Goal: Information Seeking & Learning: Check status

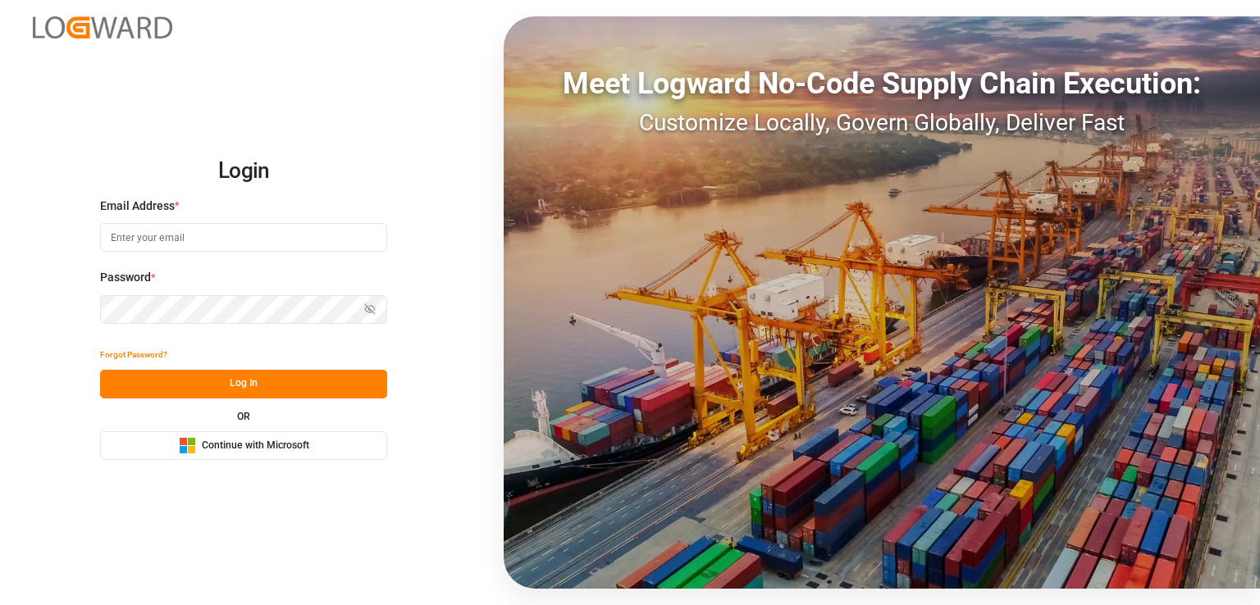
type input "[EMAIL_ADDRESS][PERSON_NAME][DOMAIN_NAME]"
click at [212, 381] on button "Log In" at bounding box center [243, 384] width 287 height 29
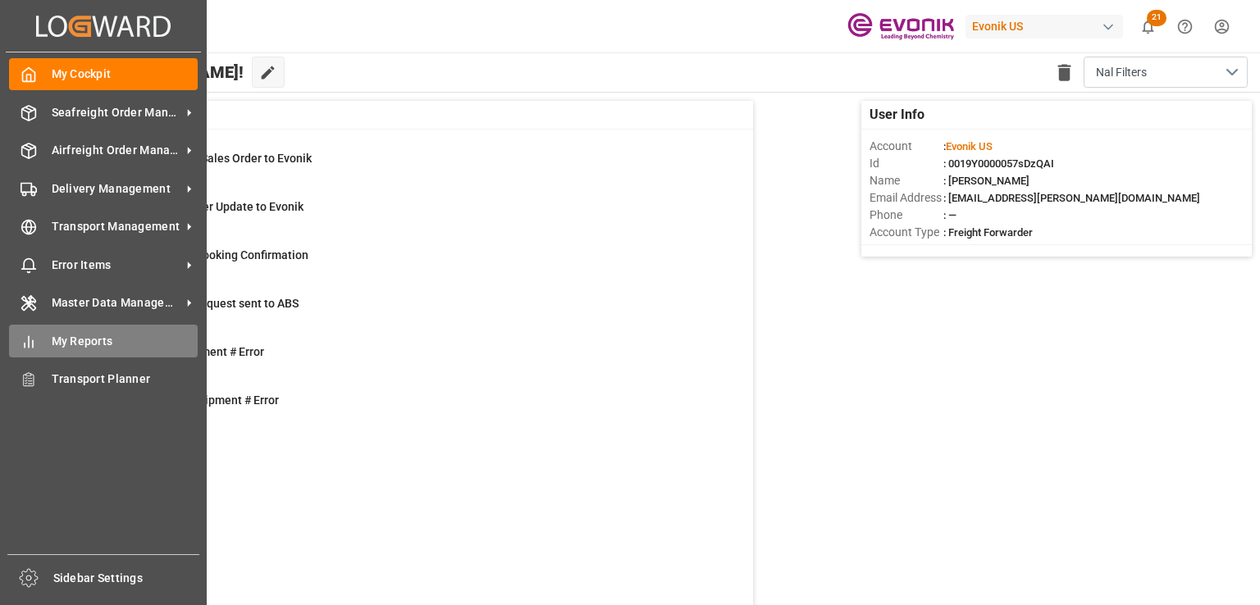
click at [33, 347] on line at bounding box center [33, 343] width 0 height 7
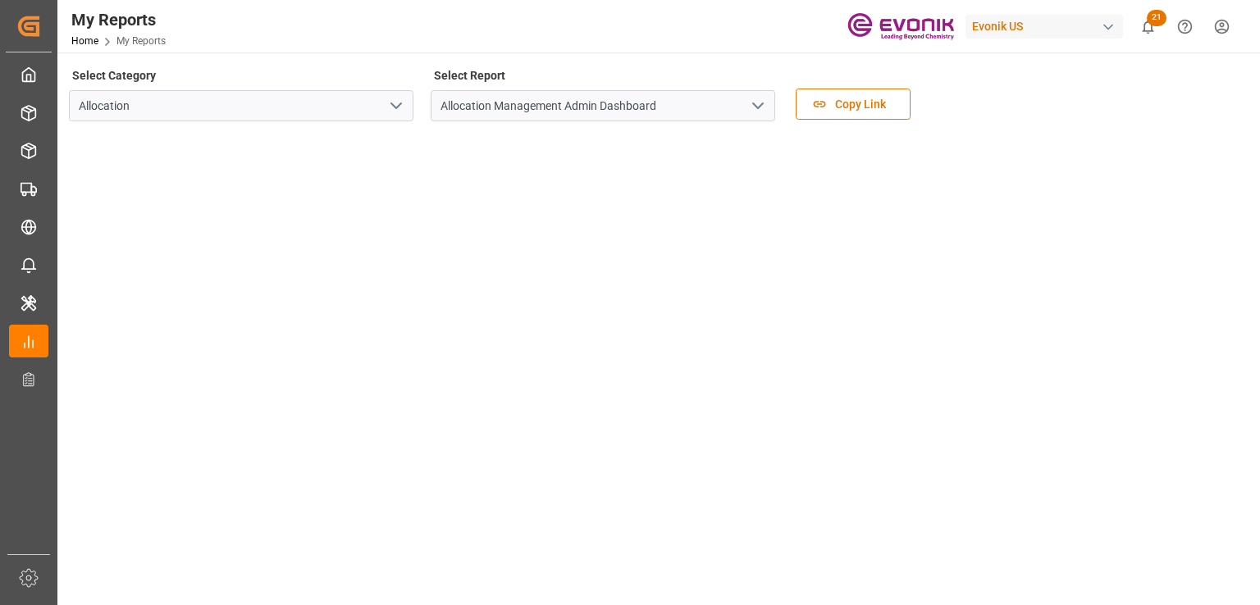
click at [401, 104] on icon "open menu" at bounding box center [396, 106] width 20 height 20
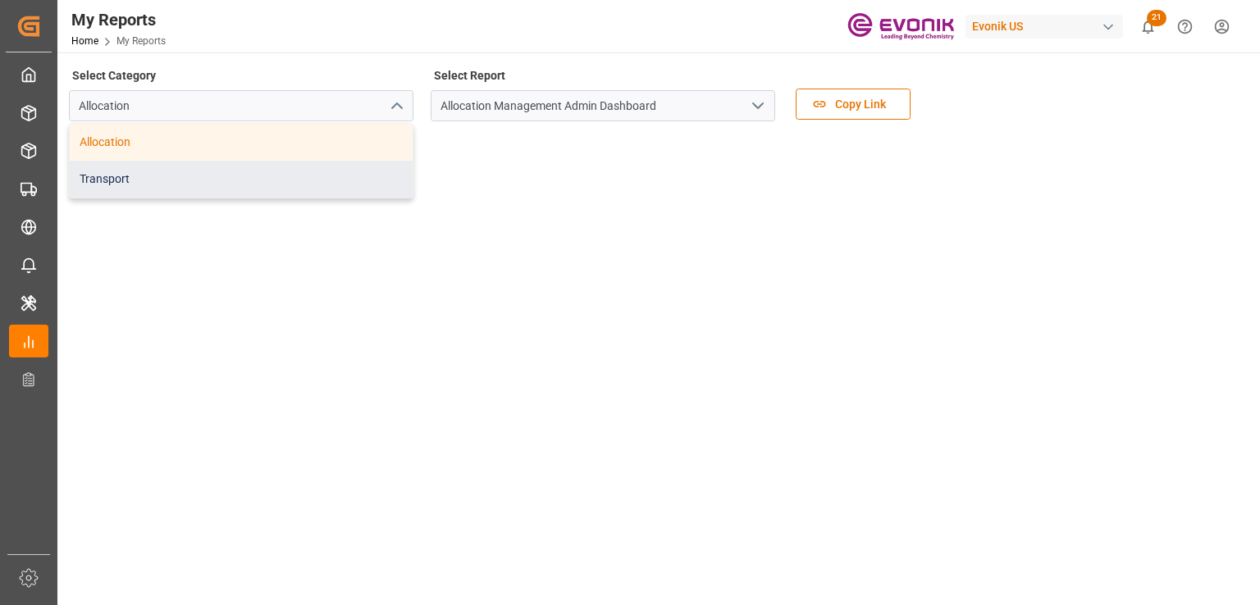
click at [321, 169] on div "Transport" at bounding box center [241, 179] width 343 height 37
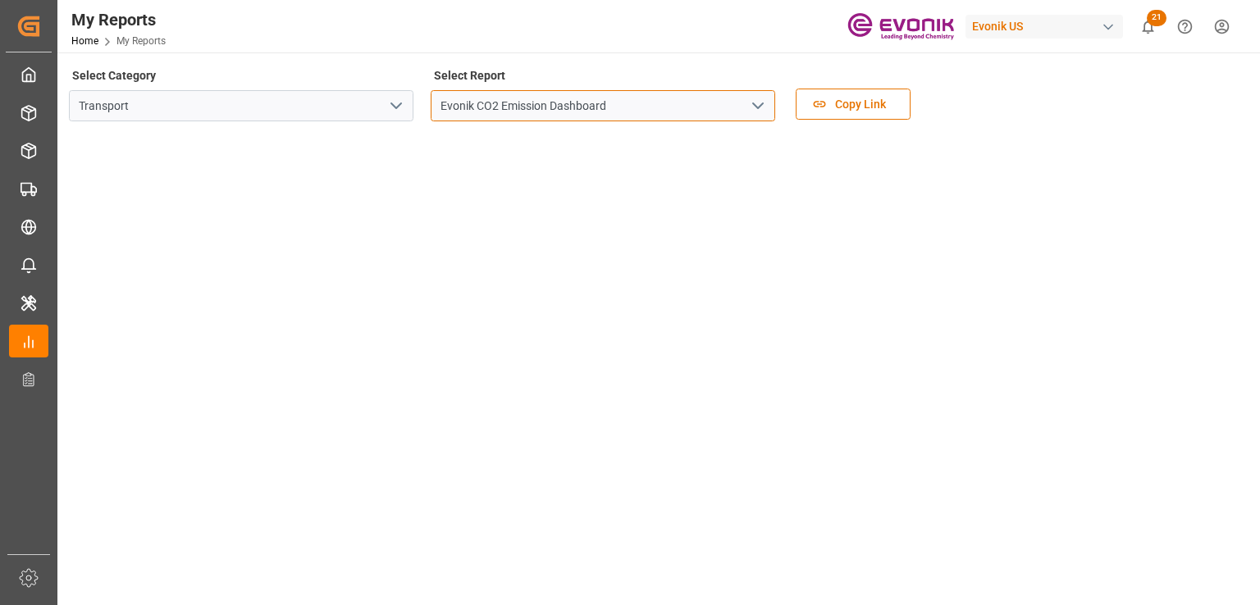
click at [553, 99] on input "Evonik CO2 Emission Dashboard" at bounding box center [603, 105] width 345 height 31
click at [761, 103] on icon "open menu" at bounding box center [758, 106] width 20 height 20
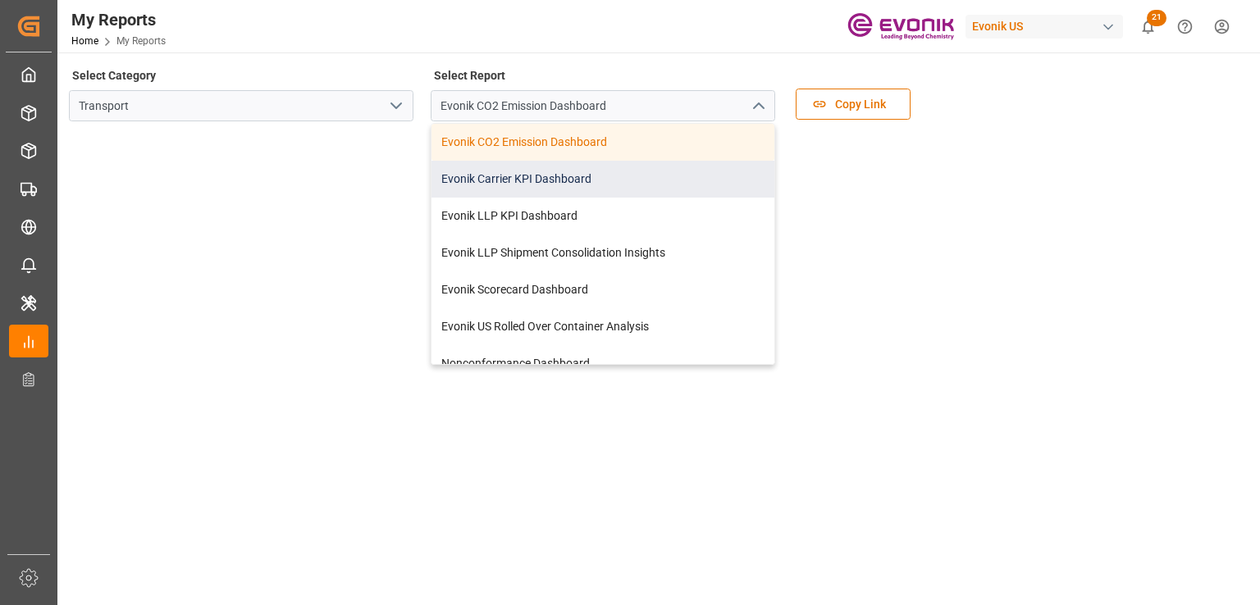
click at [605, 178] on div "Evonik Carrier KPI Dashboard" at bounding box center [602, 179] width 343 height 37
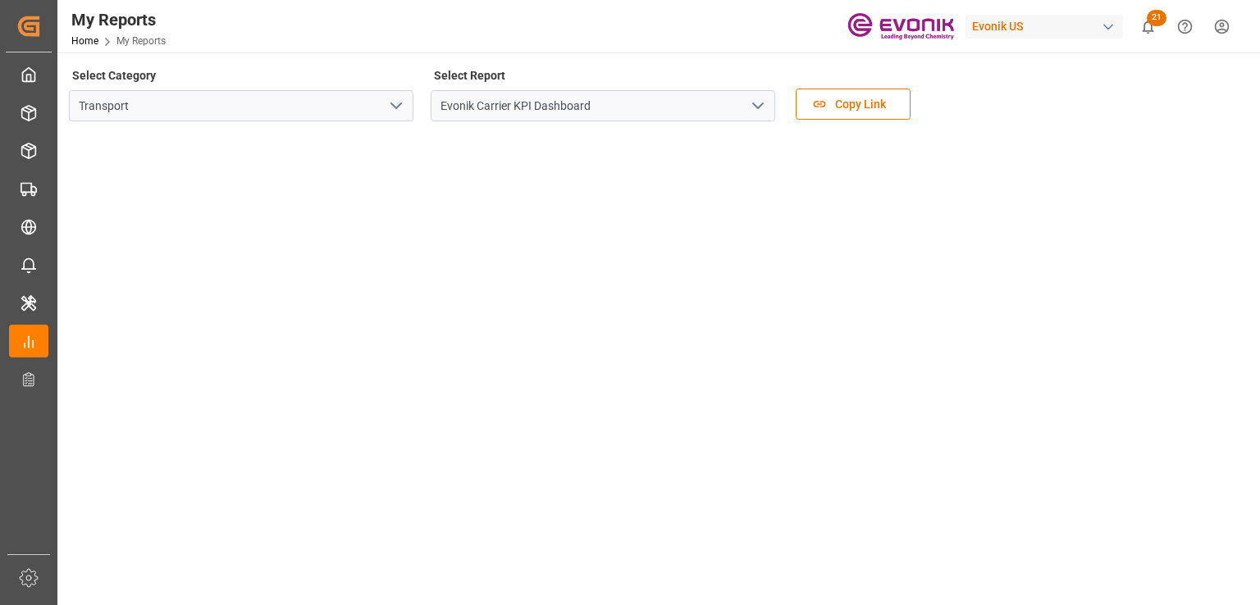
click at [765, 110] on icon "open menu" at bounding box center [758, 106] width 20 height 20
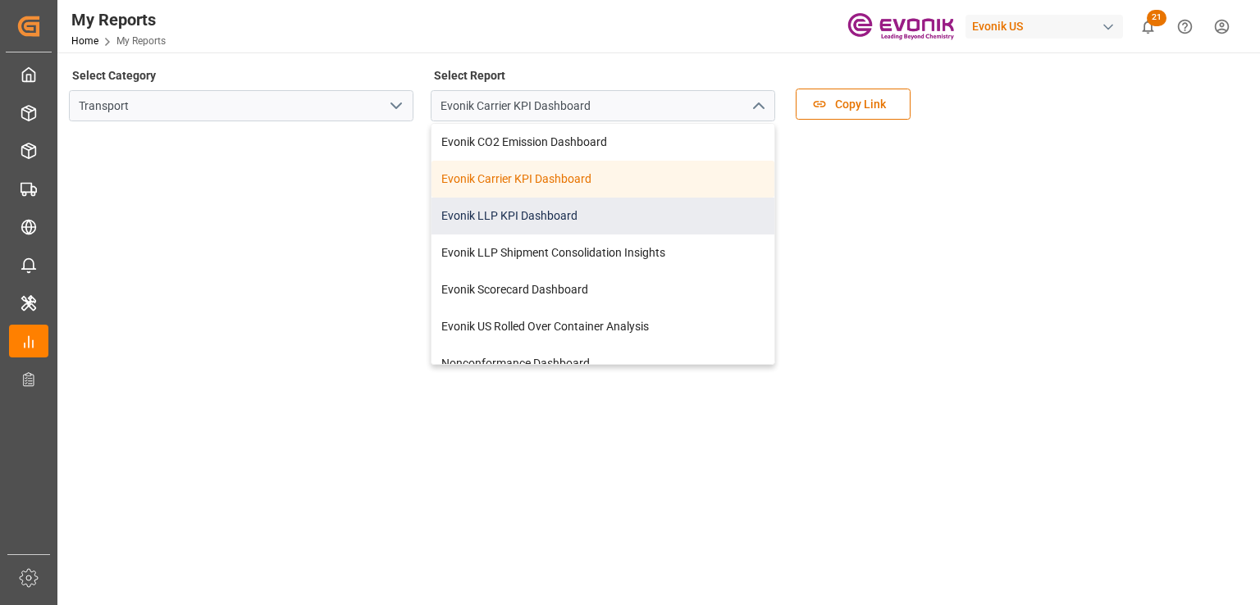
click at [620, 226] on div "Evonik LLP KPI Dashboard" at bounding box center [602, 216] width 343 height 37
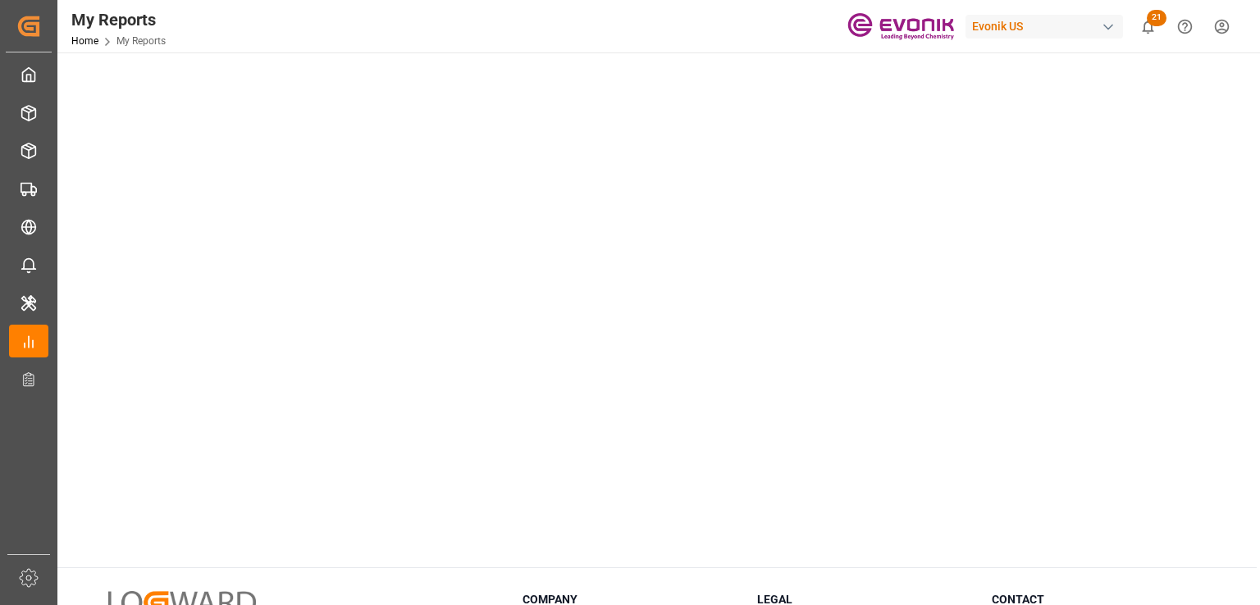
scroll to position [886, 0]
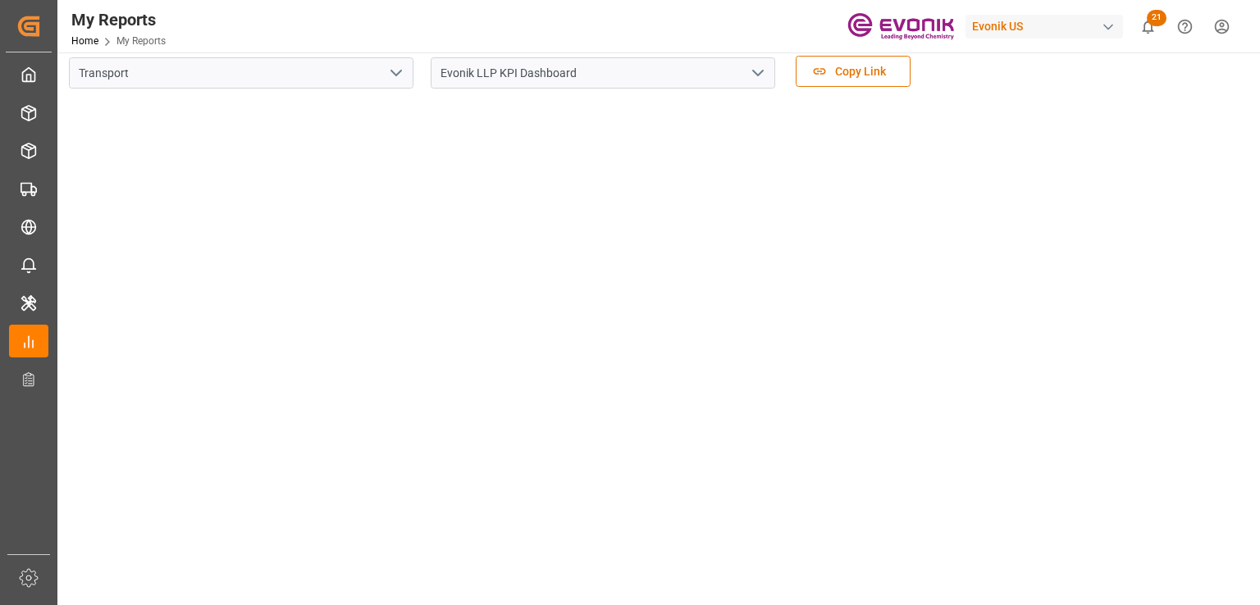
scroll to position [0, 0]
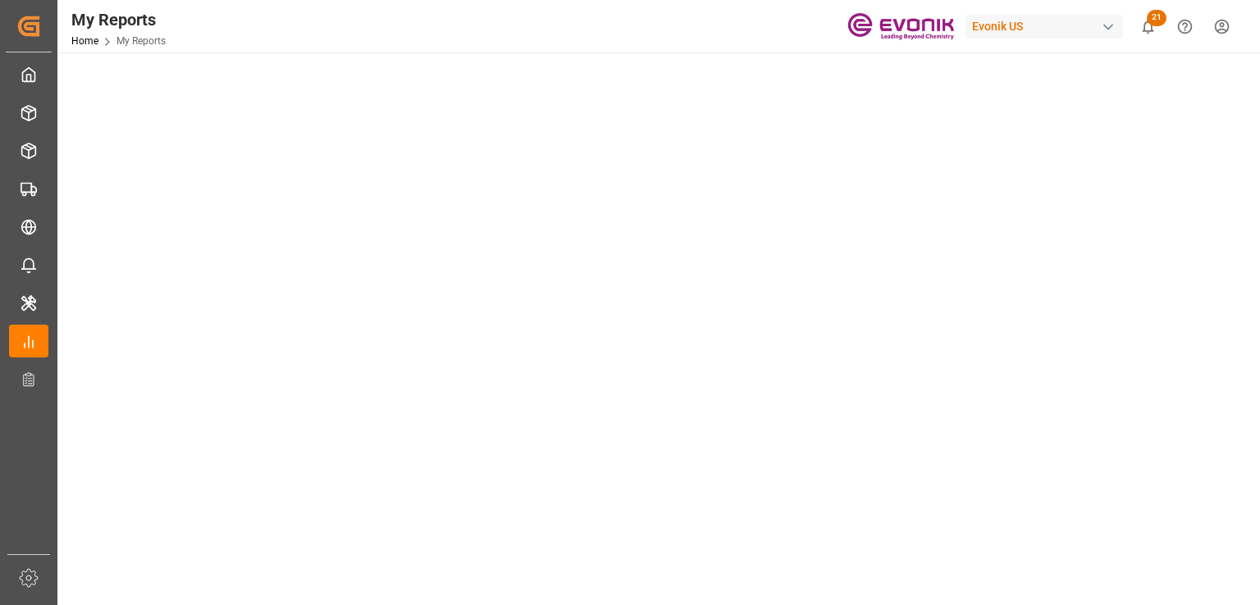
scroll to position [558, 0]
click at [1229, 109] on tableau-viz at bounding box center [657, 213] width 1173 height 1273
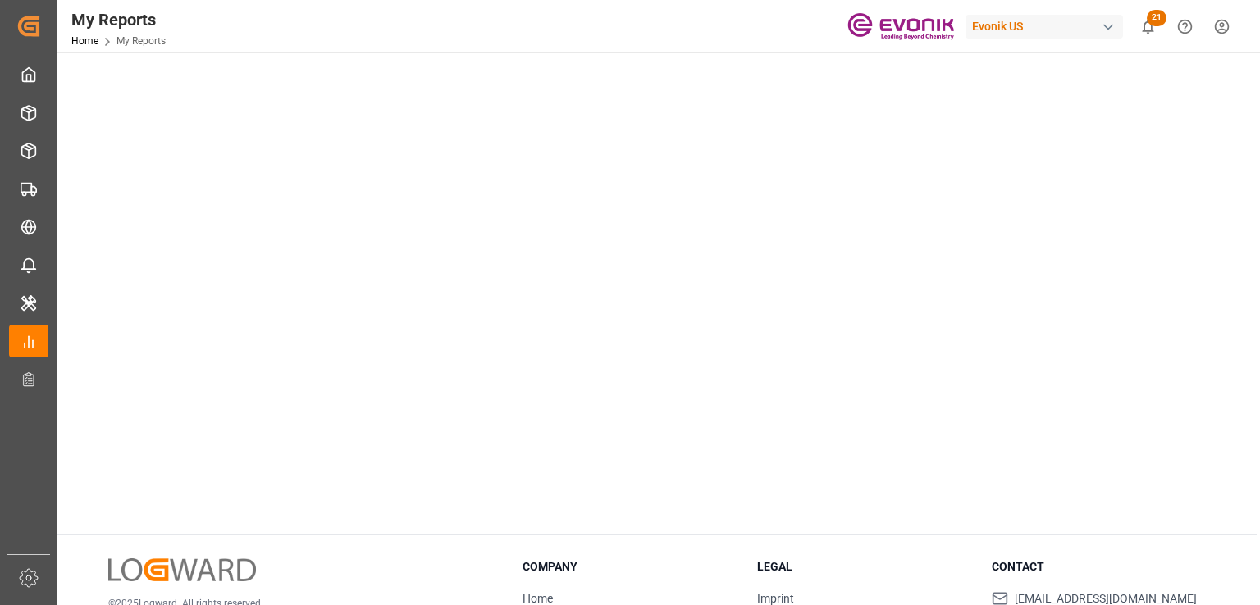
scroll to position [919, 0]
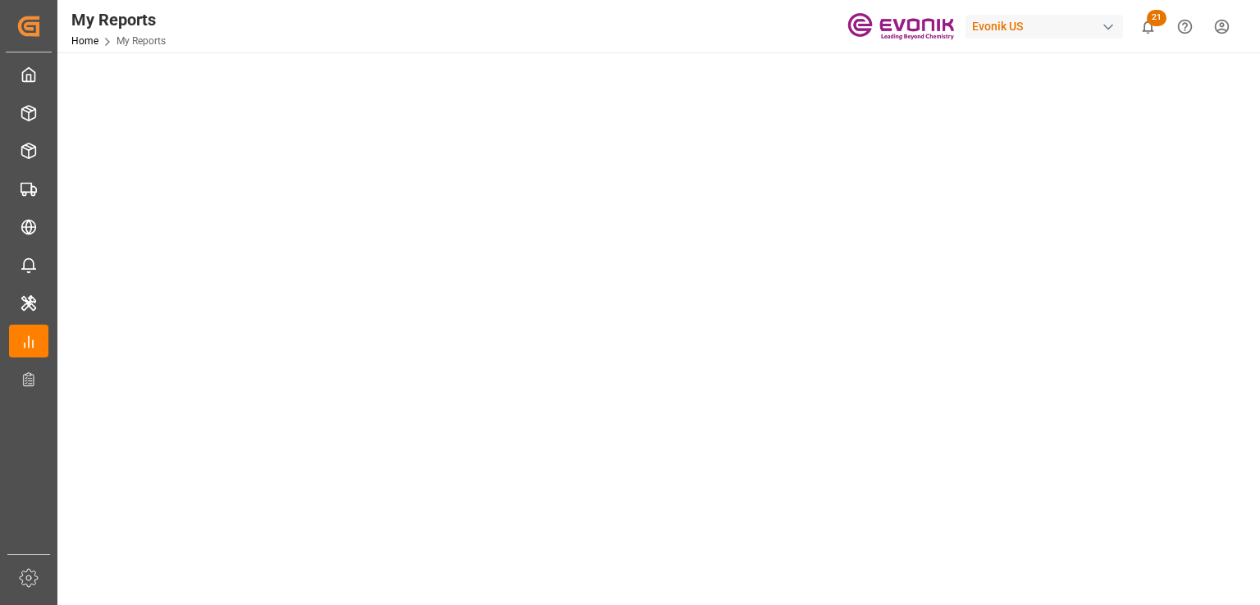
scroll to position [0, 0]
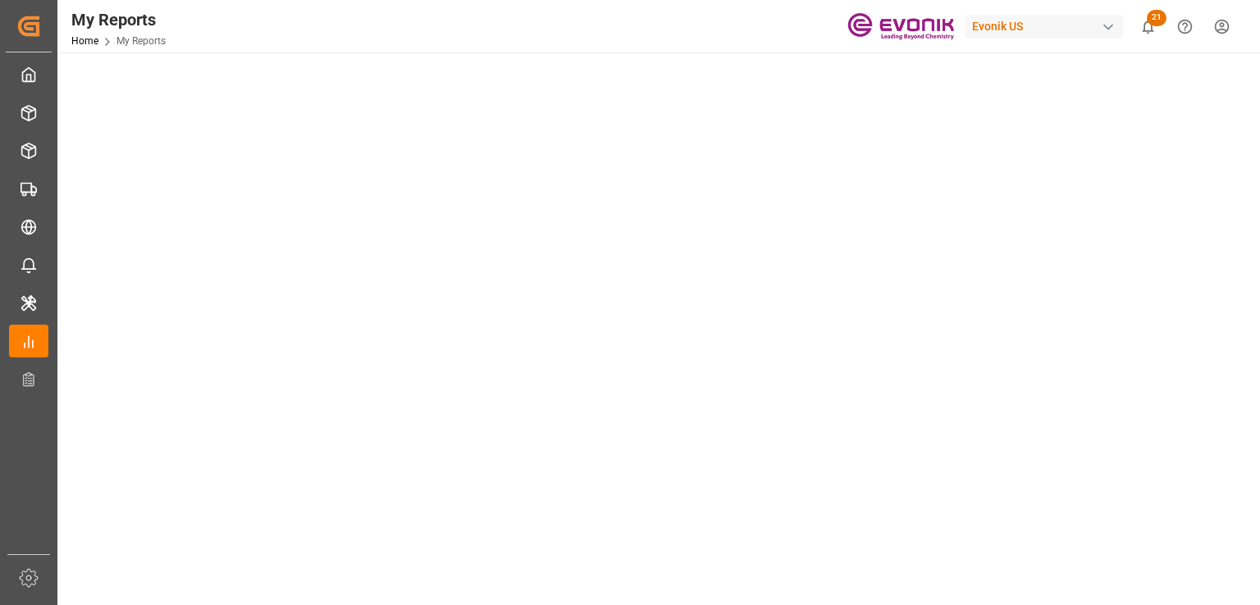
scroll to position [591, 0]
click at [1241, 357] on tableau-viz at bounding box center [657, 180] width 1173 height 1273
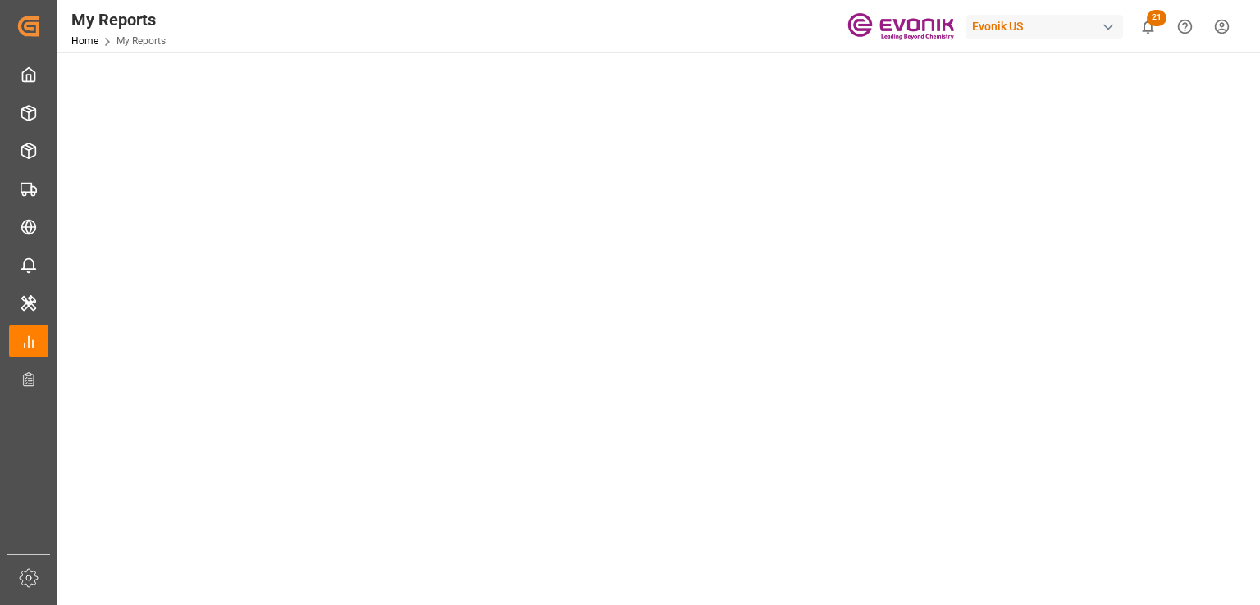
click at [1253, 181] on main "Select Category Transport Select Report Evonik LLP KPI Dashboard Copy Link" at bounding box center [656, 591] width 1199 height 1345
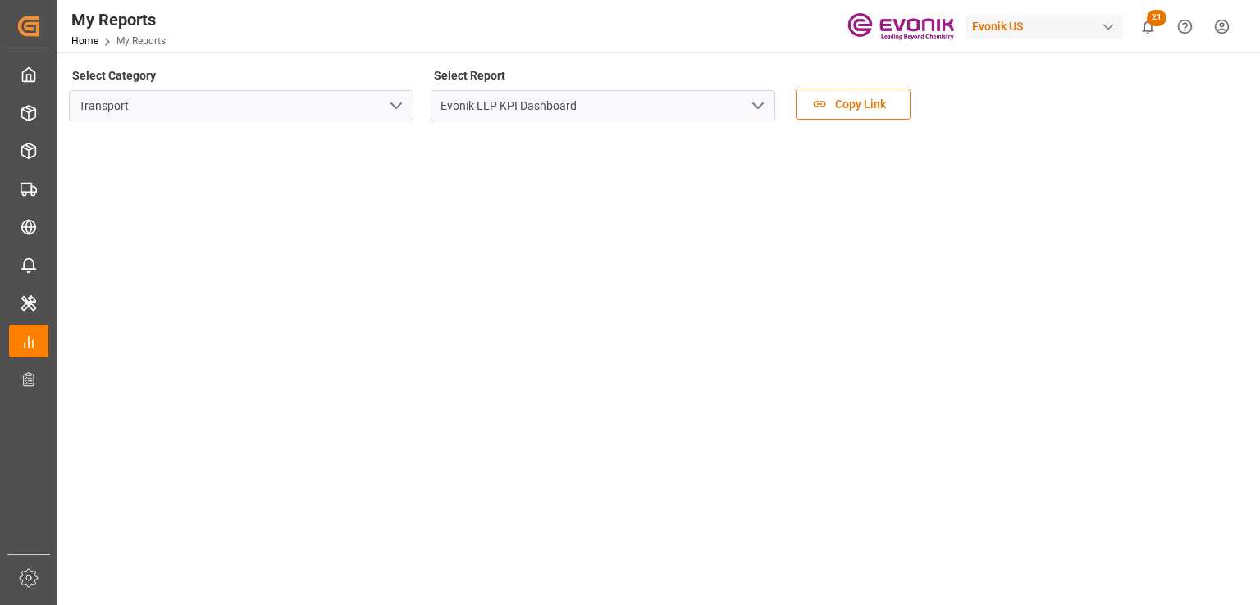
click at [398, 64] on div "Select Category Transport" at bounding box center [241, 98] width 345 height 69
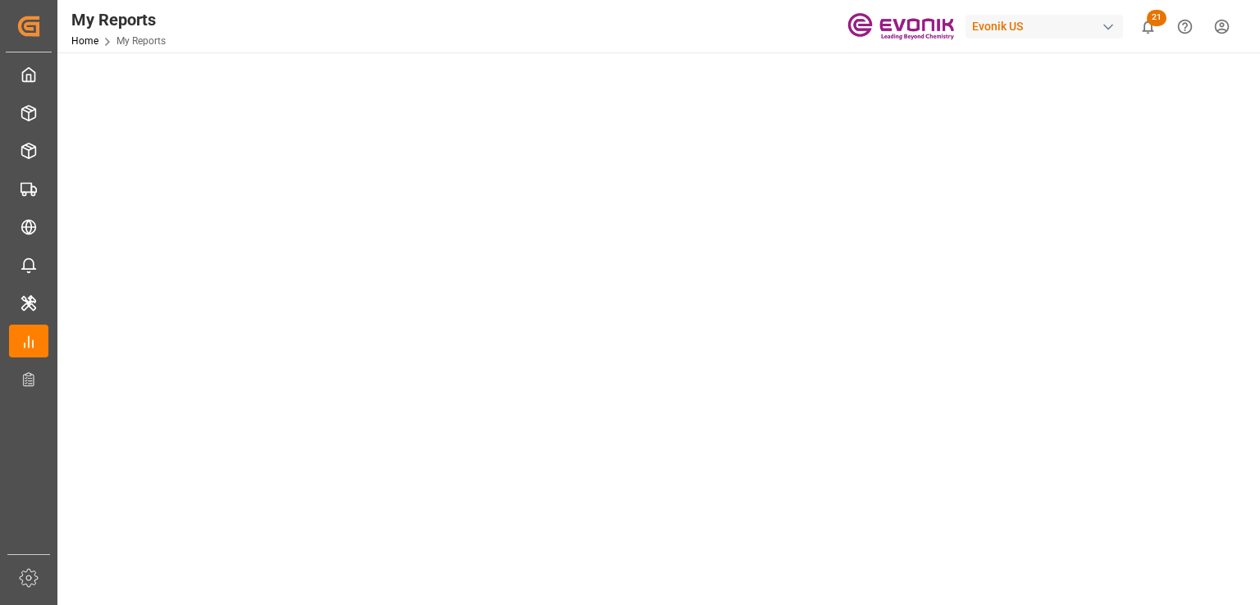
scroll to position [164, 0]
click at [1236, 416] on tableau-viz at bounding box center [657, 606] width 1173 height 1273
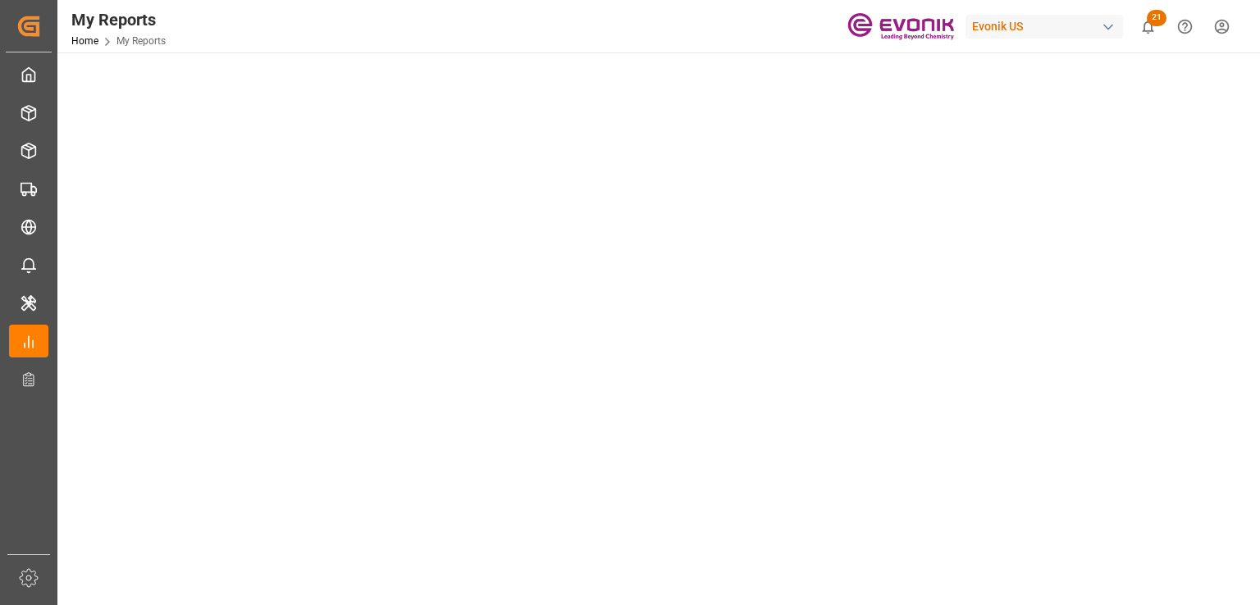
click at [1243, 103] on tableau-viz at bounding box center [657, 527] width 1173 height 1273
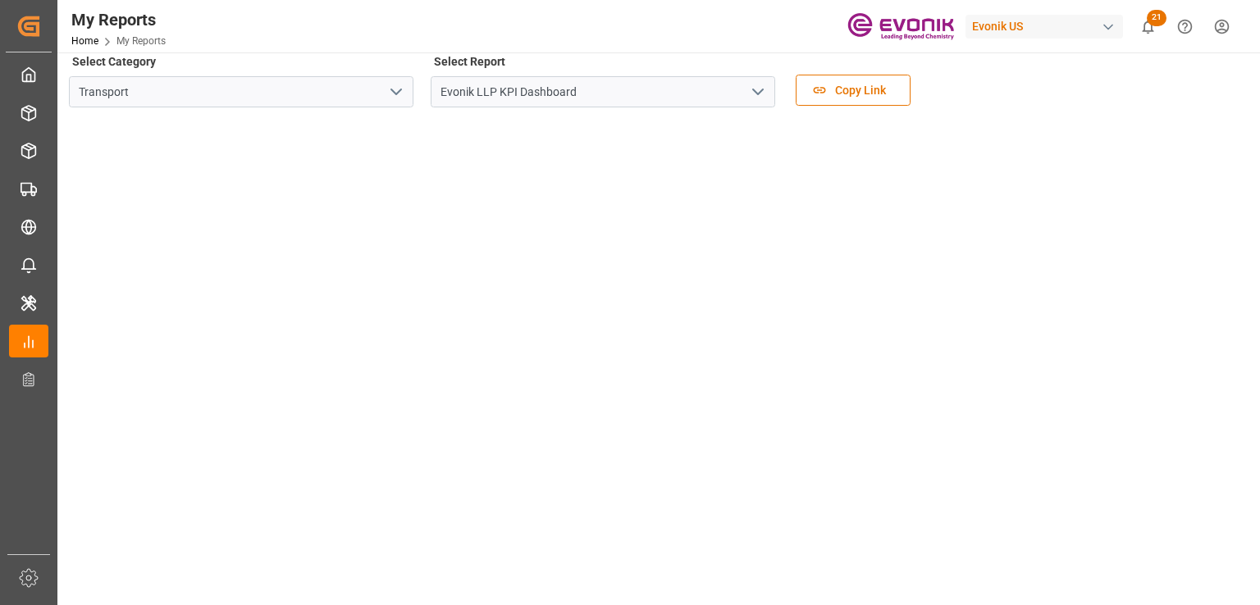
scroll to position [0, 0]
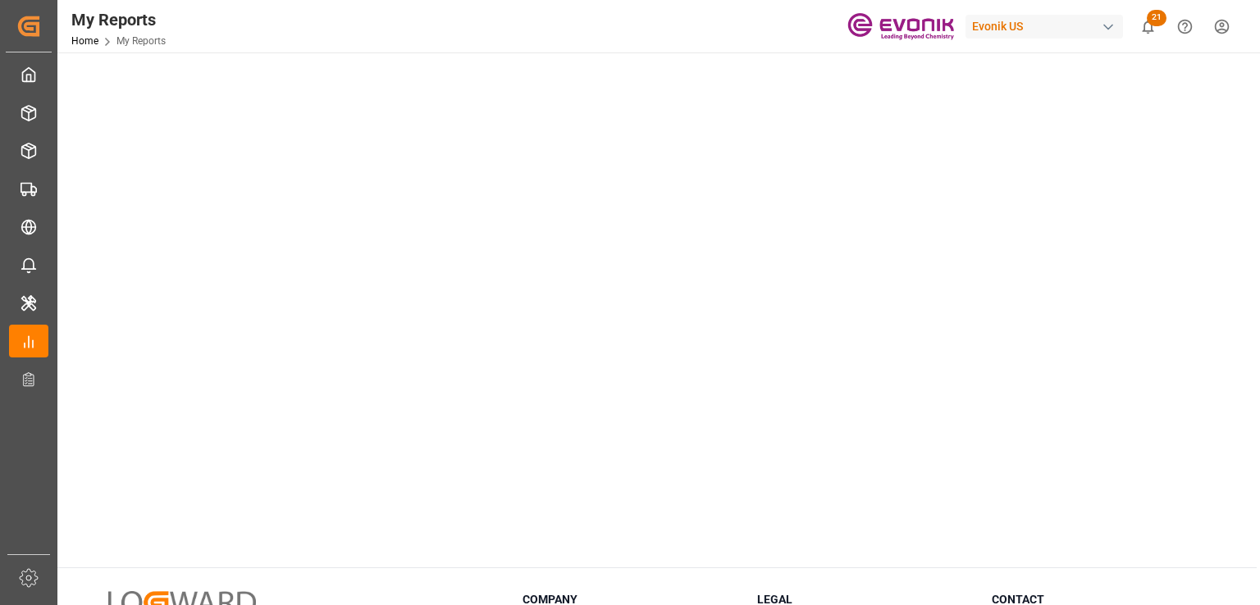
scroll to position [886, 0]
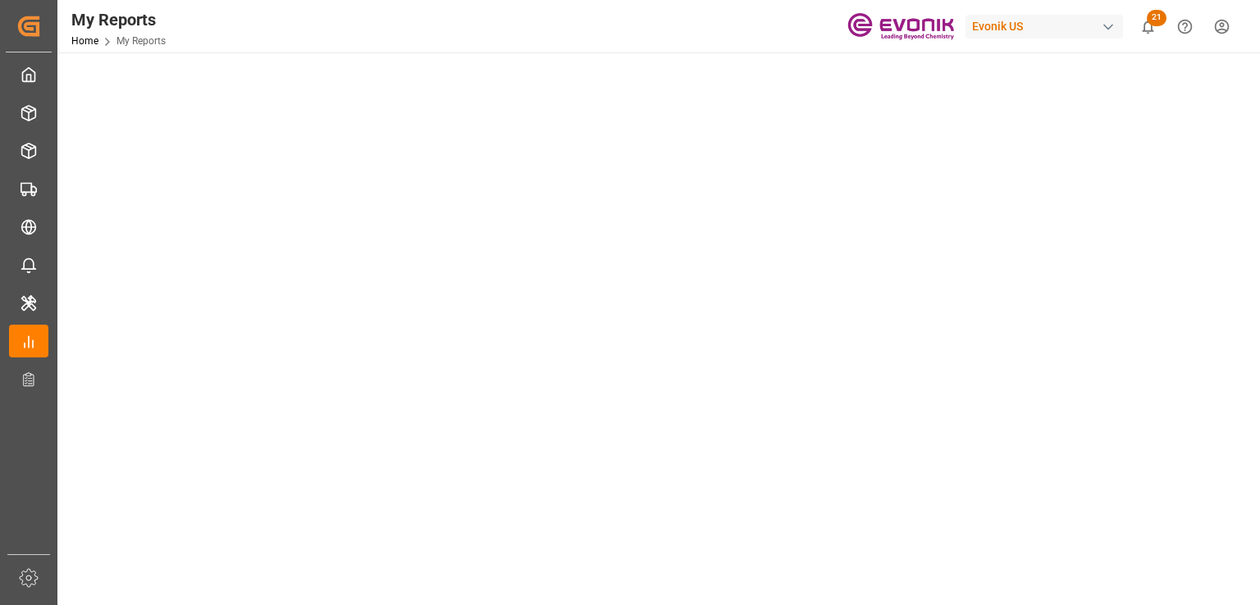
scroll to position [558, 0]
click at [1243, 404] on div at bounding box center [657, 213] width 1176 height 1276
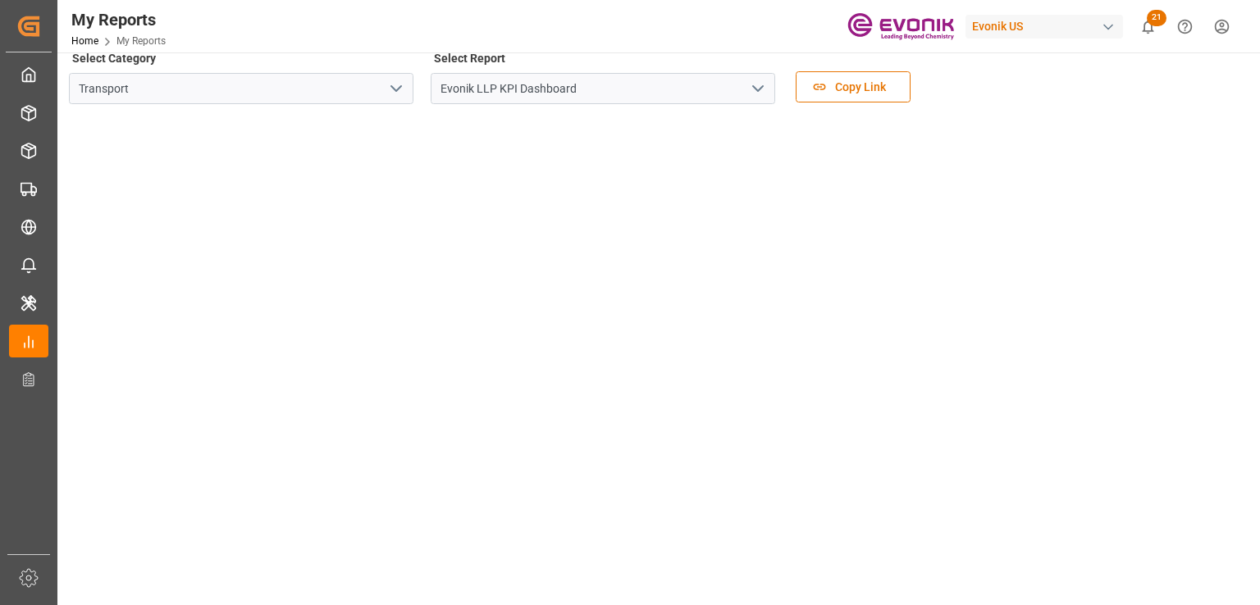
scroll to position [0, 0]
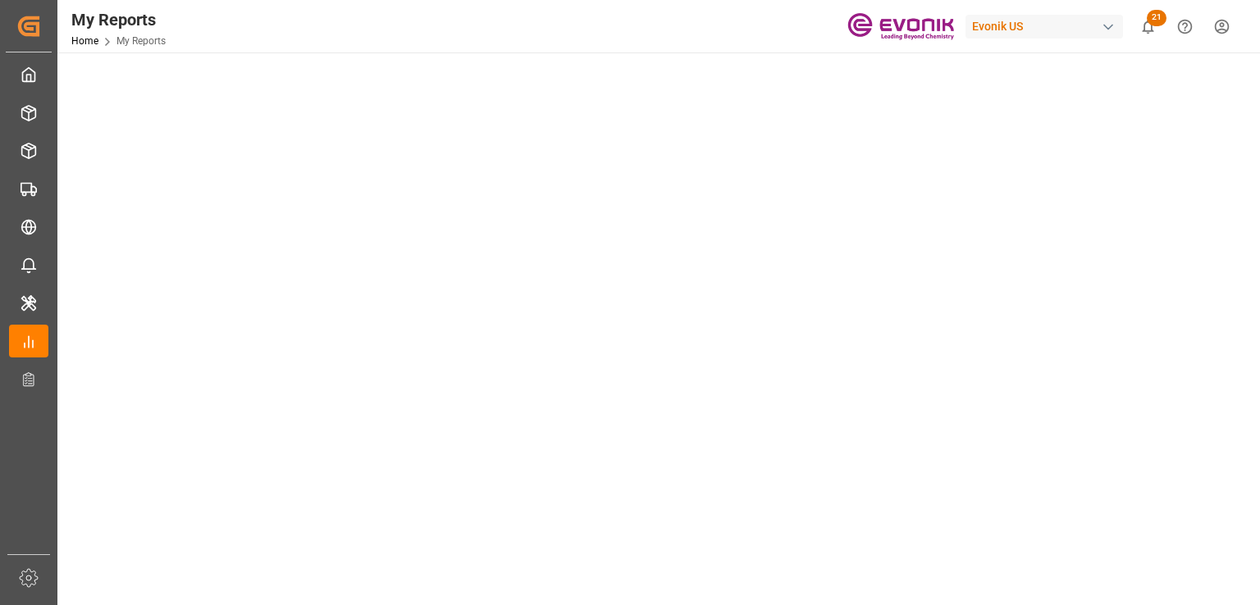
scroll to position [459, 0]
click at [1239, 442] on tableau-viz at bounding box center [657, 311] width 1173 height 1273
click at [1234, 195] on tableau-viz at bounding box center [657, 49] width 1173 height 1273
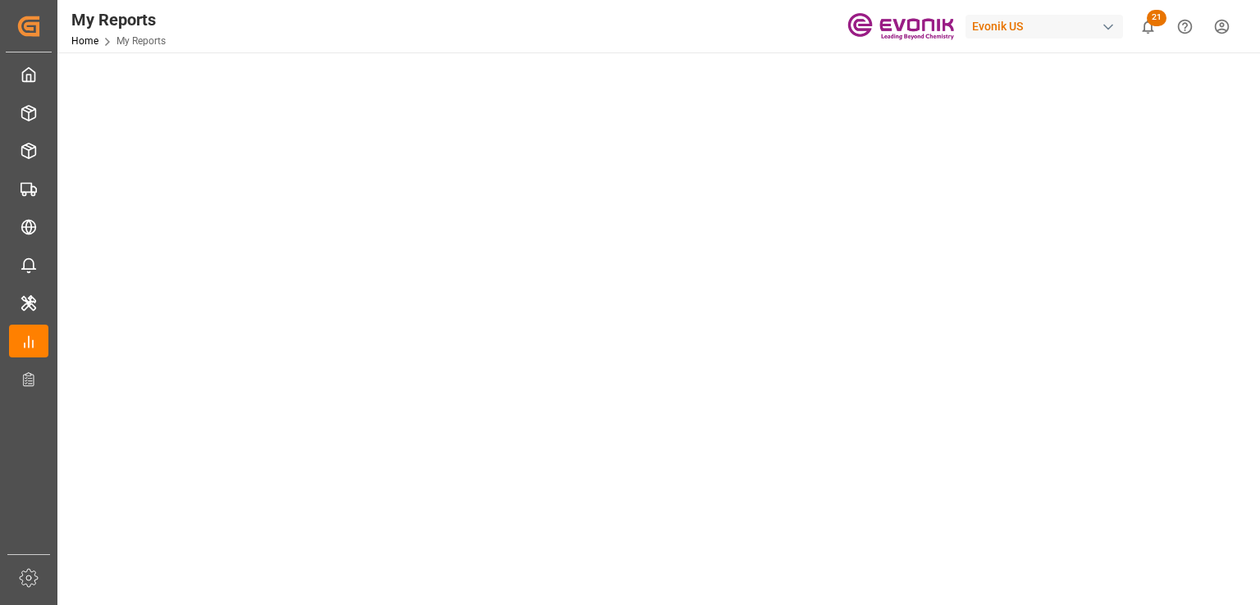
click at [1242, 130] on tableau-viz at bounding box center [657, 82] width 1173 height 1273
click at [1243, 162] on div at bounding box center [657, 246] width 1176 height 1276
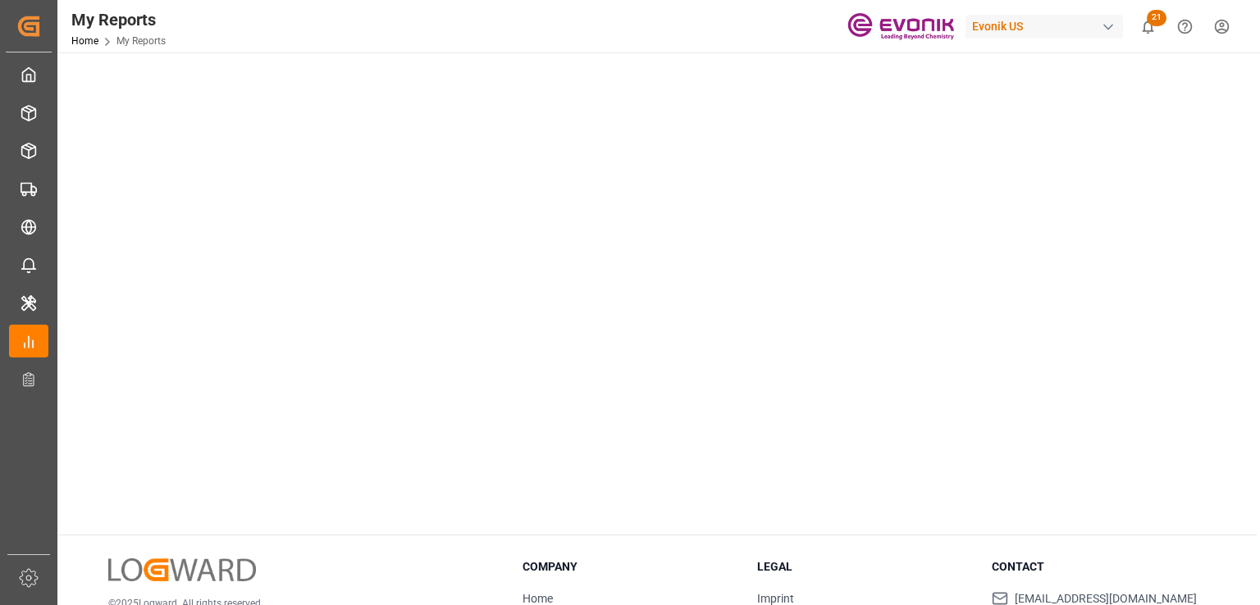
scroll to position [984, 0]
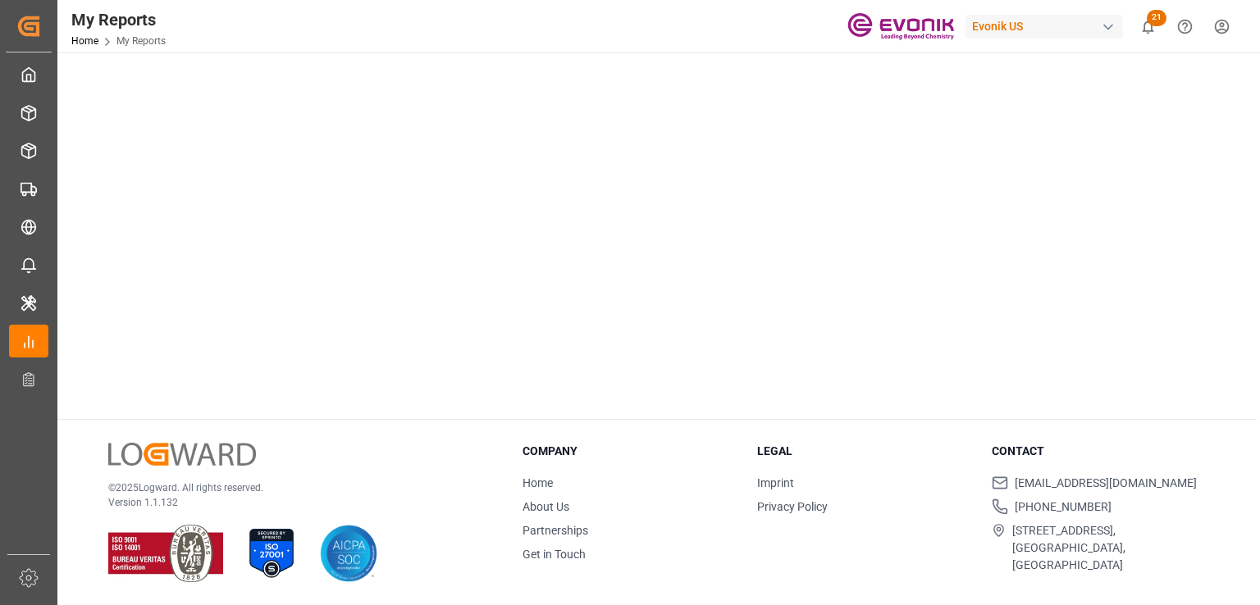
scroll to position [969, 0]
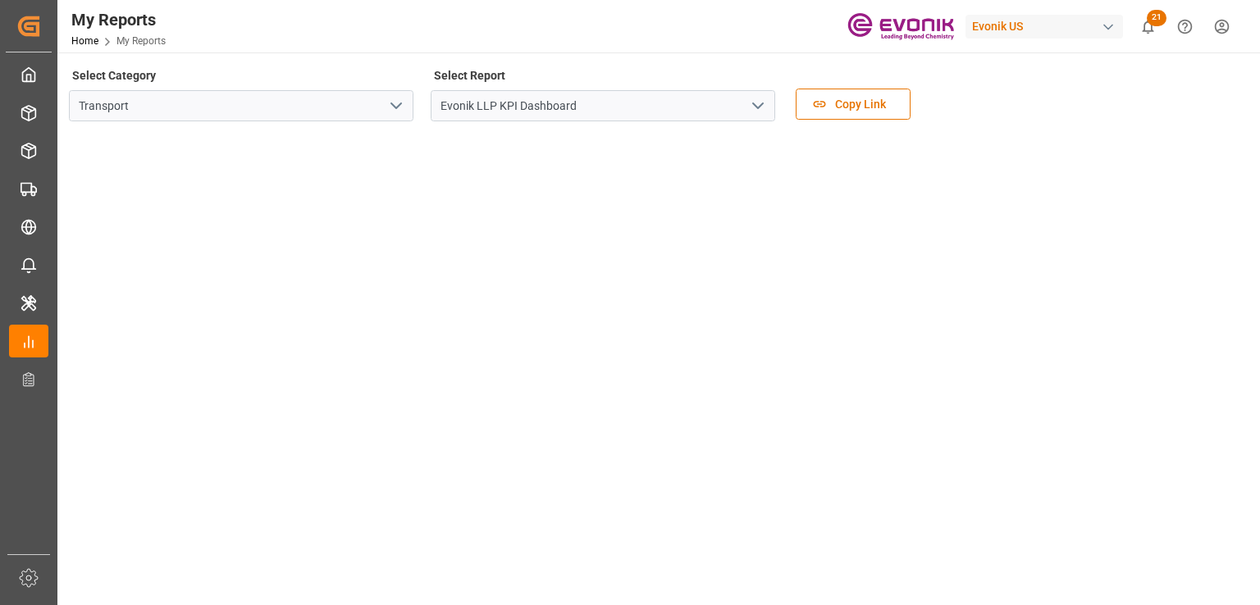
scroll to position [801, 0]
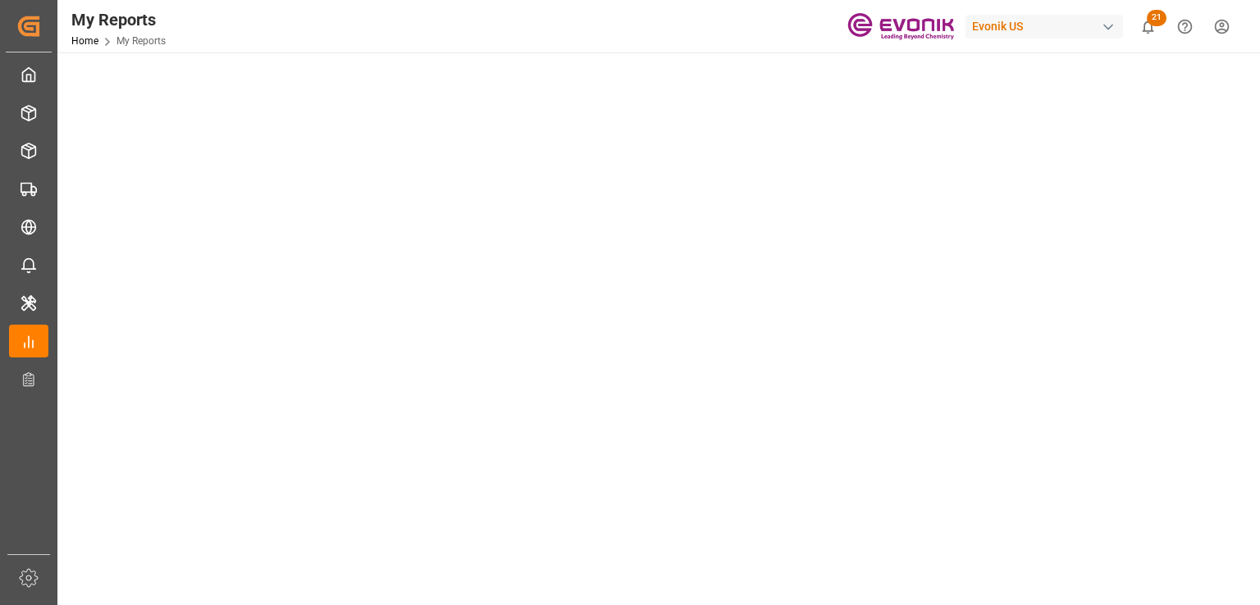
click at [1259, 283] on div at bounding box center [630, 302] width 1260 height 605
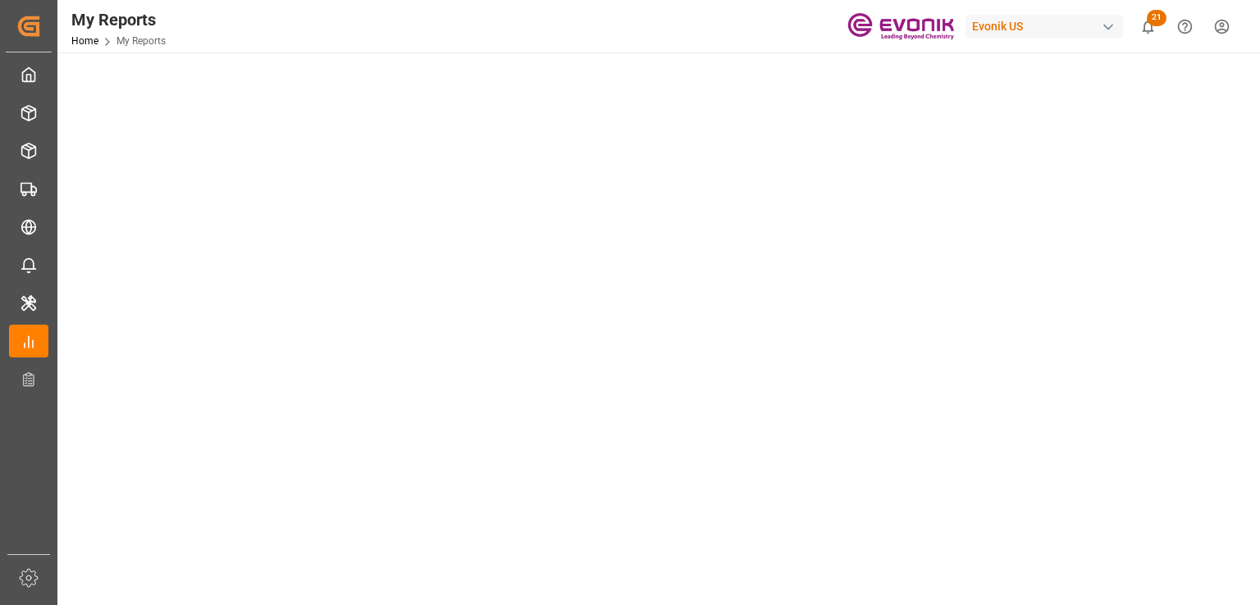
scroll to position [755, 0]
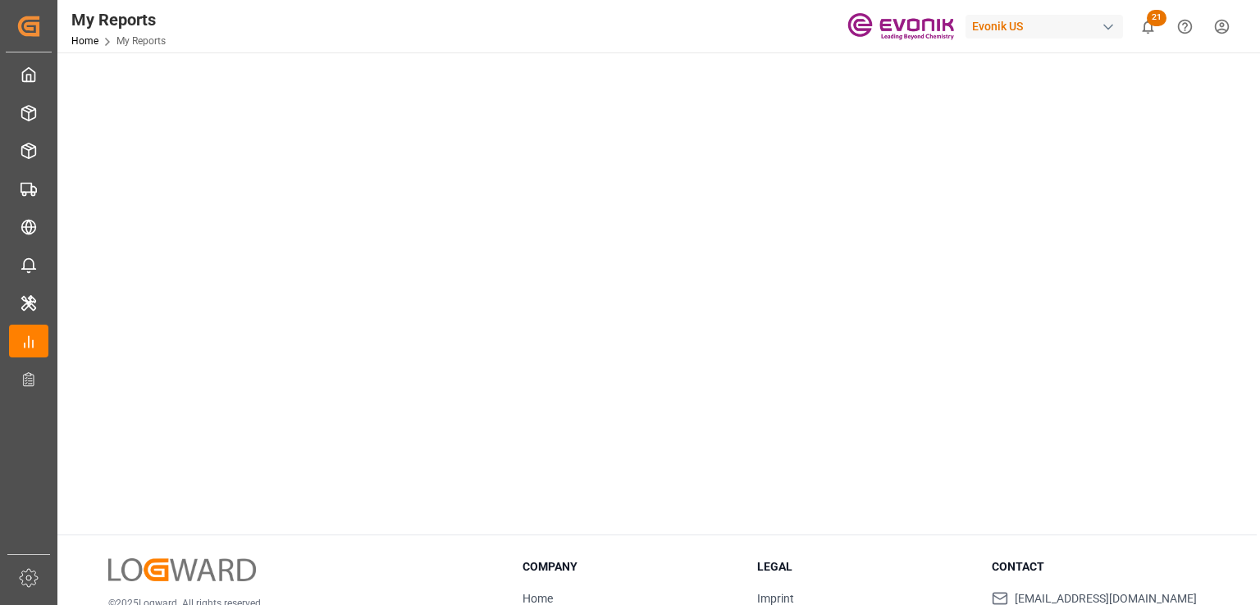
scroll to position [919, 0]
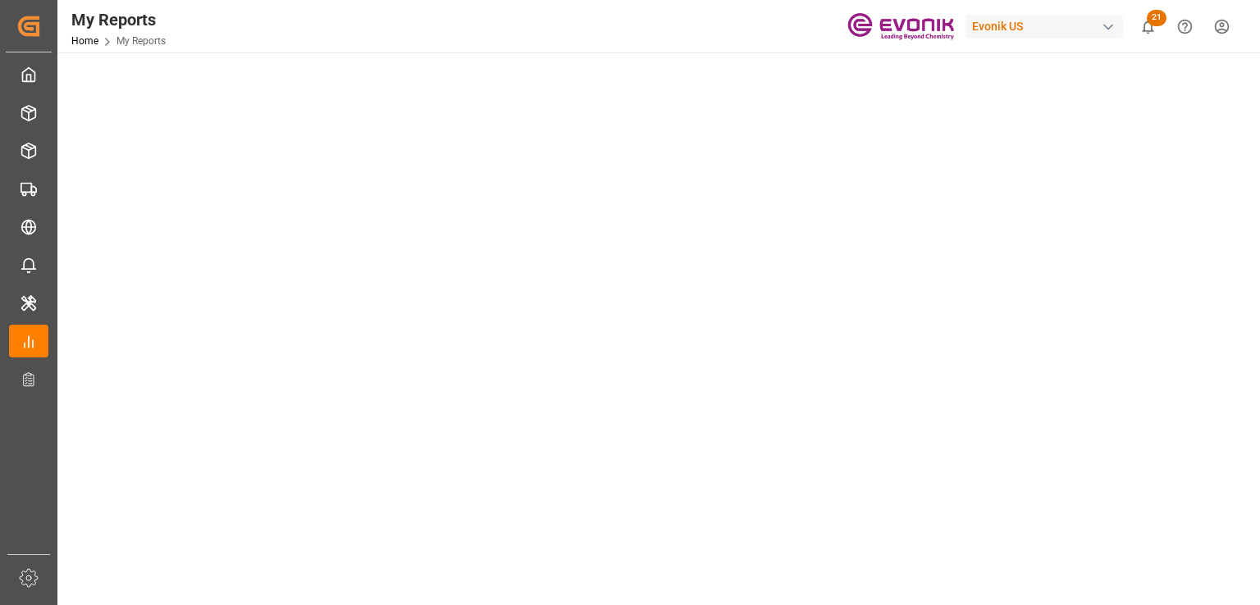
scroll to position [801, 0]
click at [1243, 150] on div at bounding box center [657, 2] width 1176 height 1276
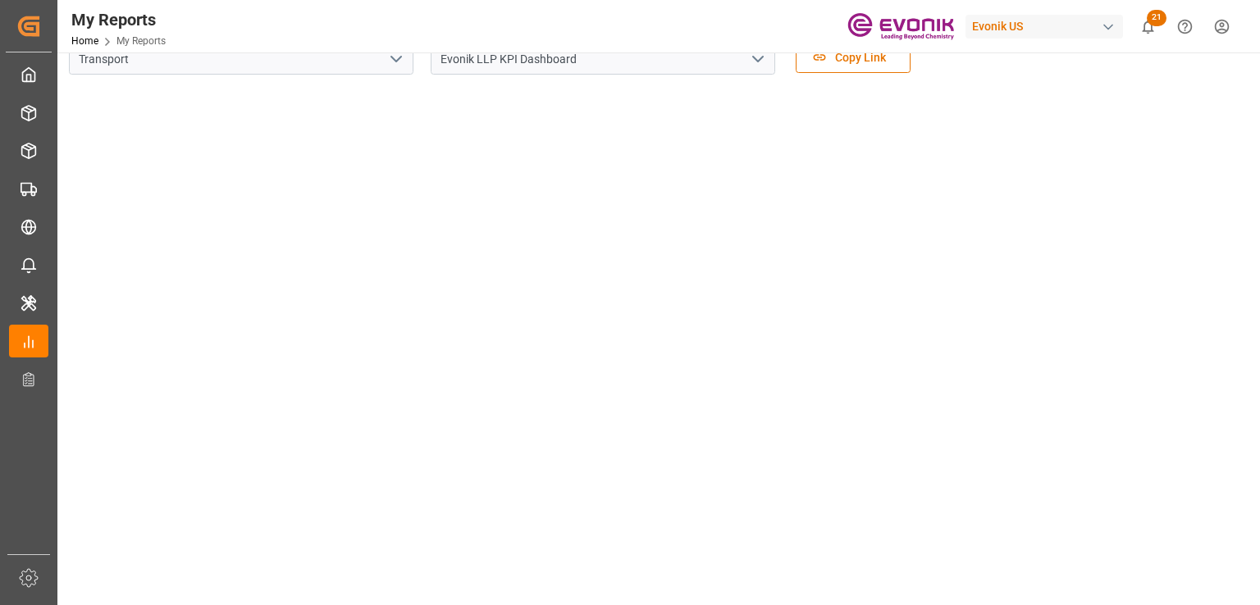
scroll to position [14, 0]
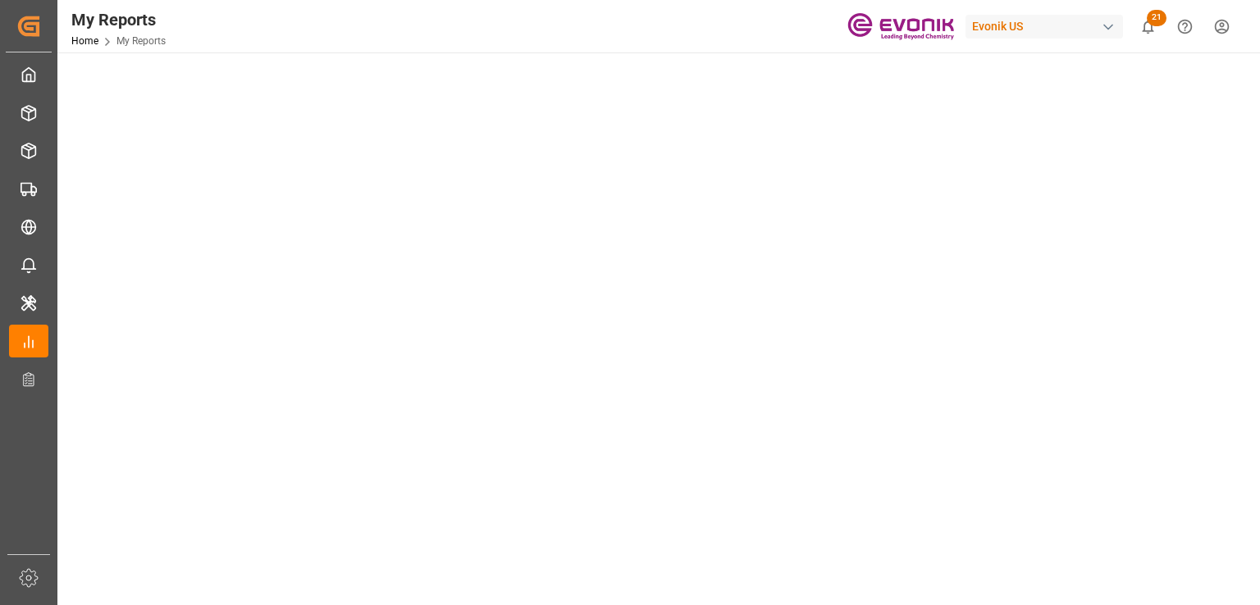
scroll to position [145, 0]
